Goal: Obtain resource: Download file/media

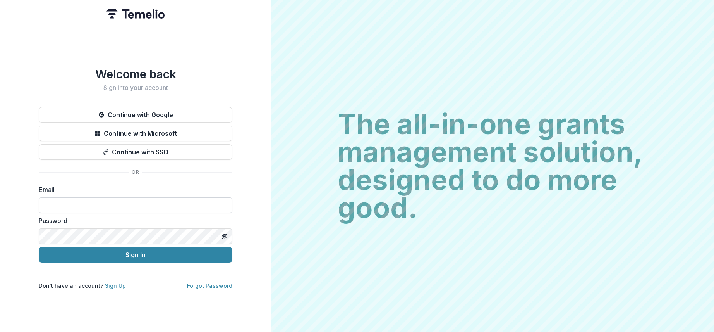
click at [116, 200] on input at bounding box center [136, 204] width 194 height 15
click at [140, 108] on button "Continue with Google" at bounding box center [136, 114] width 194 height 15
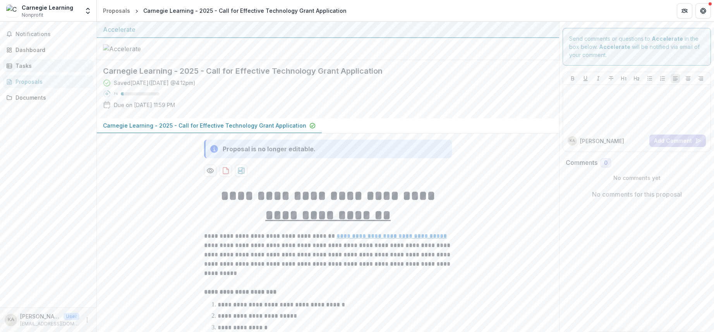
click at [33, 64] on div "Tasks" at bounding box center [51, 66] width 72 height 8
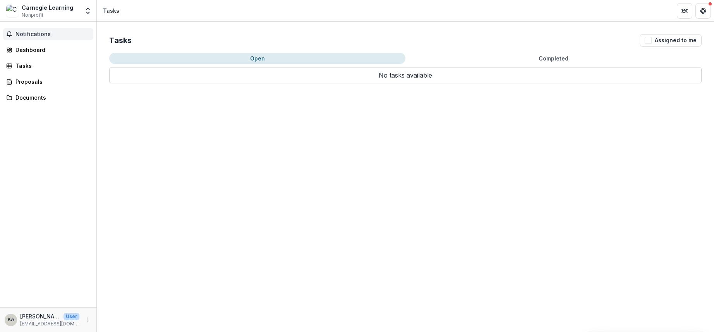
click at [39, 29] on button "Notifications" at bounding box center [48, 34] width 90 height 12
click at [29, 100] on div "Documents" at bounding box center [51, 97] width 72 height 8
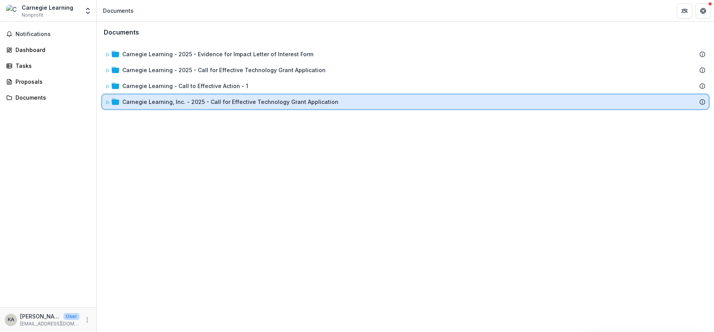
click at [110, 102] on icon at bounding box center [107, 102] width 5 height 5
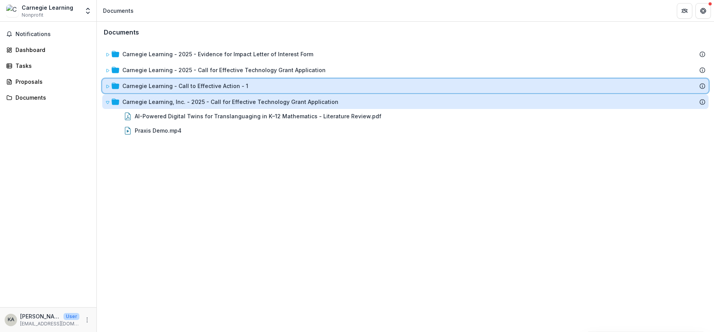
click at [105, 87] on div "Carnegie Learning - Call to Effective Action - 1" at bounding box center [405, 86] width 607 height 14
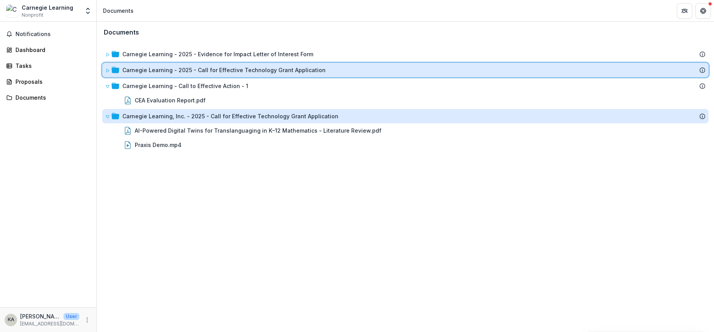
click at [108, 69] on icon at bounding box center [107, 70] width 5 height 5
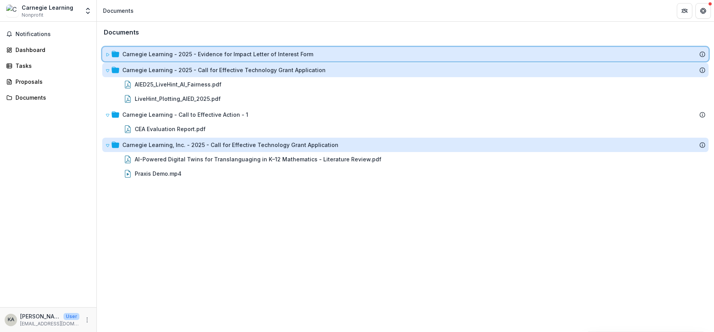
click at [107, 55] on icon at bounding box center [107, 54] width 5 height 5
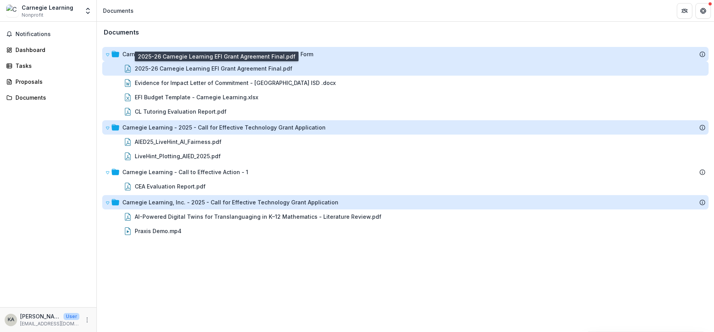
click at [150, 71] on div "2025-26 Carnegie Learning EFI Grant Agreement Final.pdf" at bounding box center [214, 68] width 158 height 8
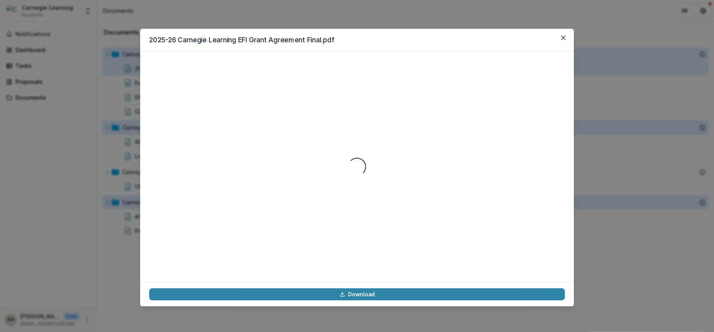
click at [150, 71] on div "Loading..." at bounding box center [357, 166] width 416 height 212
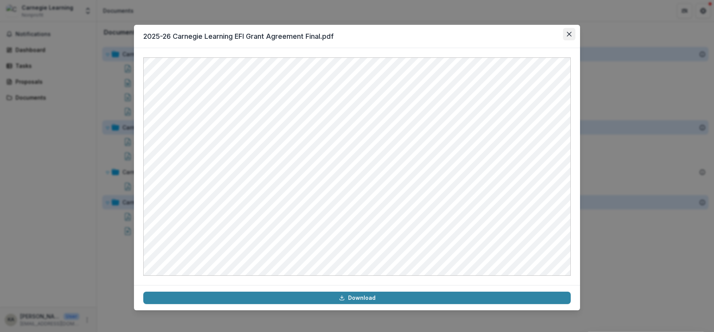
click at [567, 33] on icon "Close" at bounding box center [569, 34] width 5 height 5
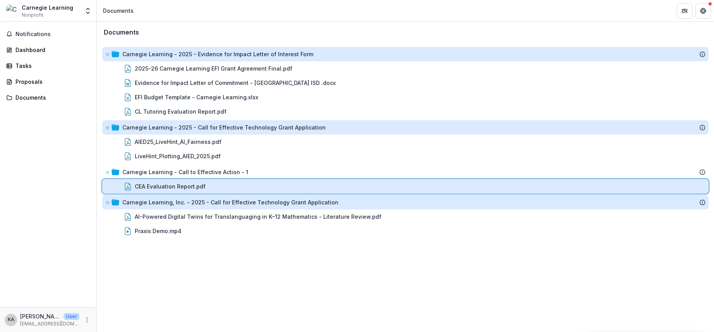
click at [170, 192] on div "CEA Evaluation Report.pdf" at bounding box center [405, 186] width 607 height 14
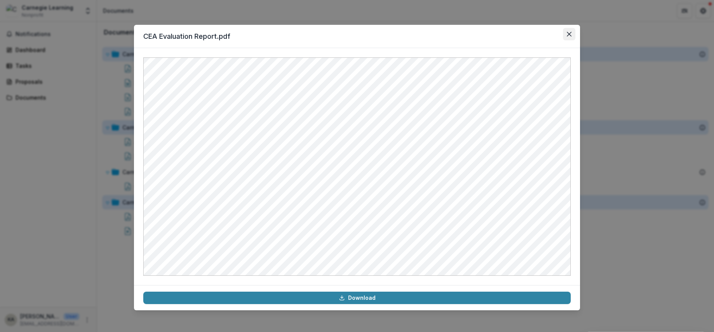
click at [574, 37] on button "Close" at bounding box center [569, 34] width 12 height 12
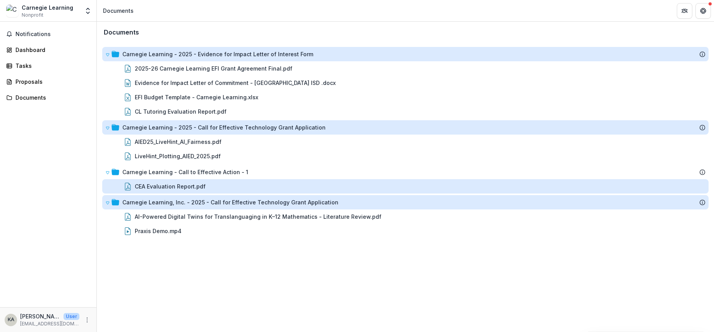
click at [179, 188] on div "CEA Evaluation Report.pdf" at bounding box center [170, 186] width 71 height 8
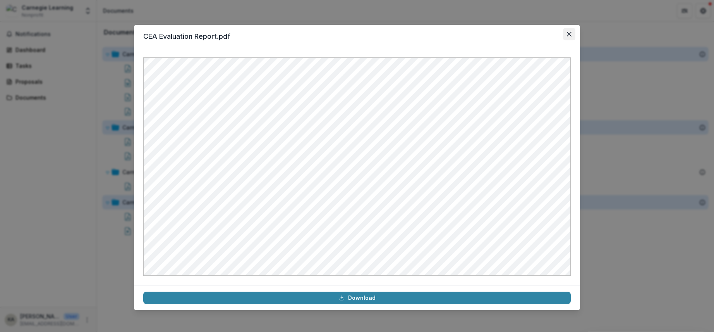
click at [573, 31] on button "Close" at bounding box center [569, 34] width 12 height 12
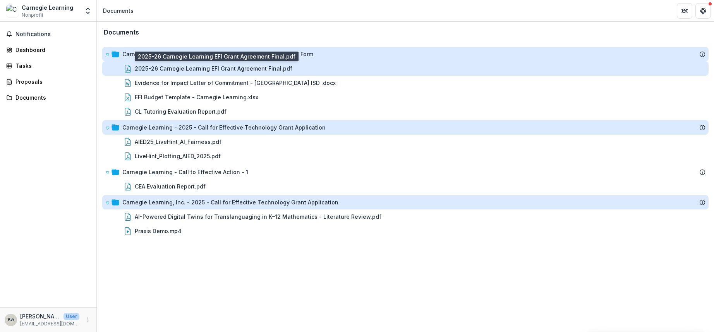
click at [195, 69] on div "2025-26 Carnegie Learning EFI Grant Agreement Final.pdf" at bounding box center [214, 68] width 158 height 8
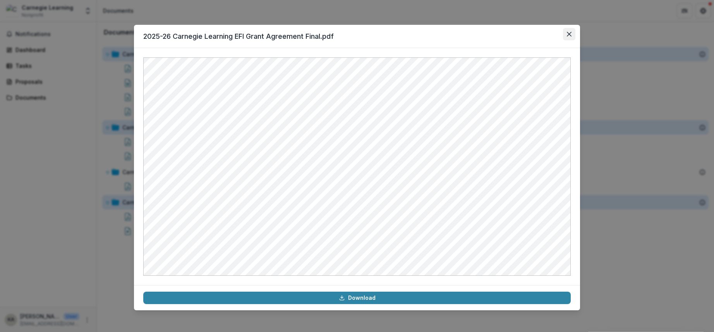
click at [569, 32] on icon "Close" at bounding box center [569, 34] width 5 height 5
